Goal: Information Seeking & Learning: Learn about a topic

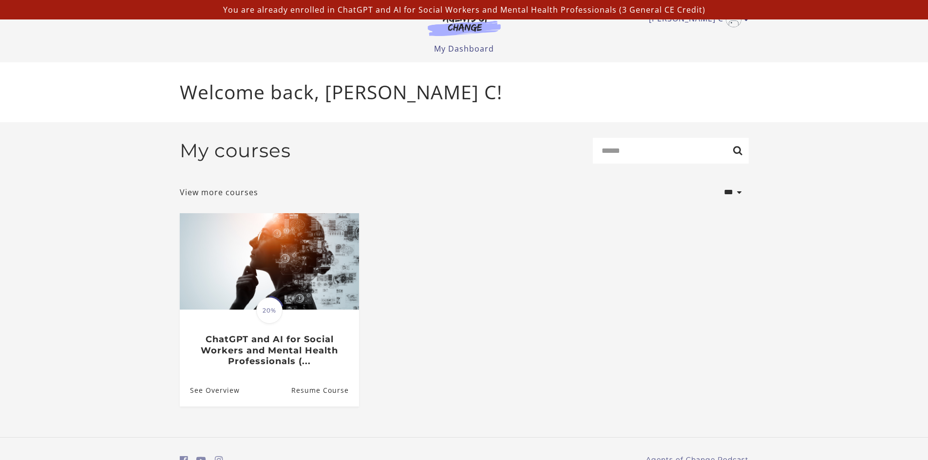
click at [456, 29] on img at bounding box center [464, 25] width 94 height 22
